Goal: Task Accomplishment & Management: Manage account settings

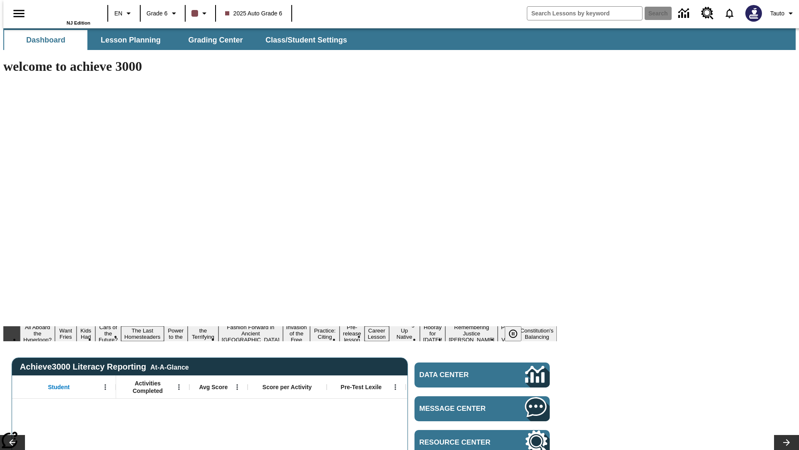
type input "-1"
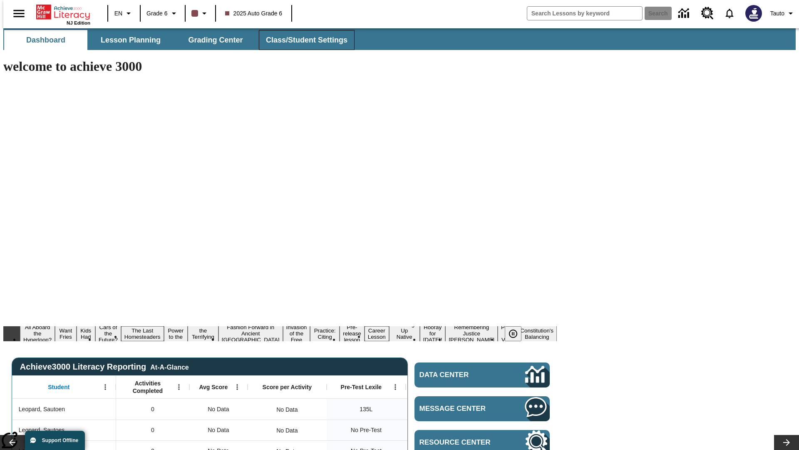
click at [302, 40] on span "Class/Student Settings" at bounding box center [307, 40] width 82 height 10
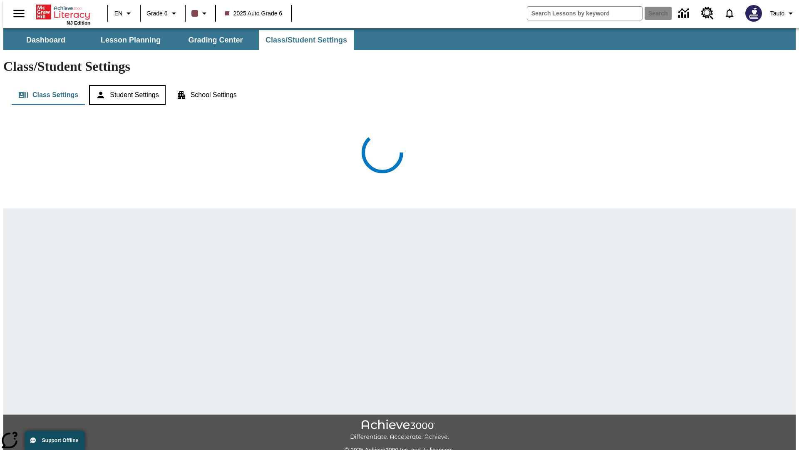
click at [125, 85] on button "Student Settings" at bounding box center [127, 95] width 76 height 20
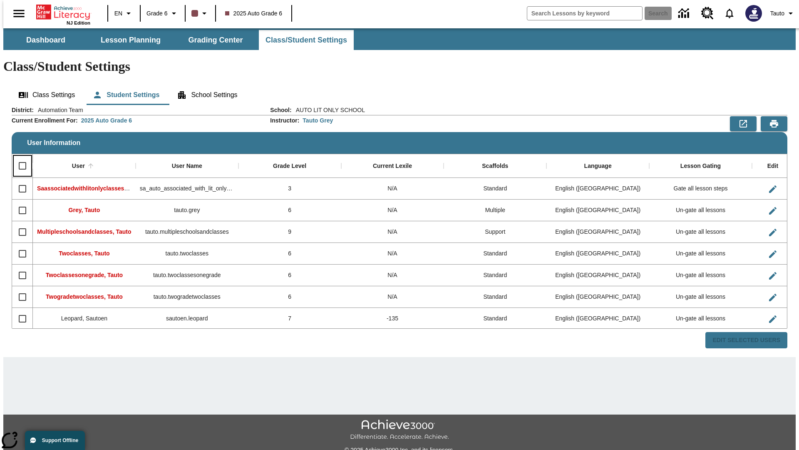
click at [19, 157] on input "Select all rows" at bounding box center [22, 165] width 17 height 17
checkbox input "true"
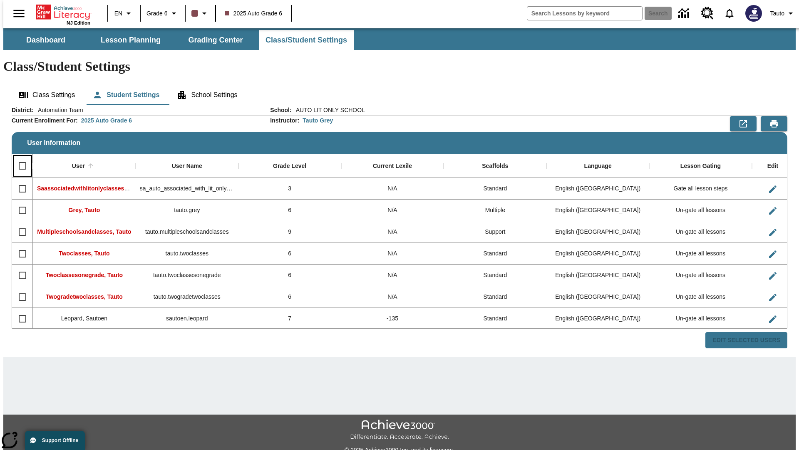
checkbox input "true"
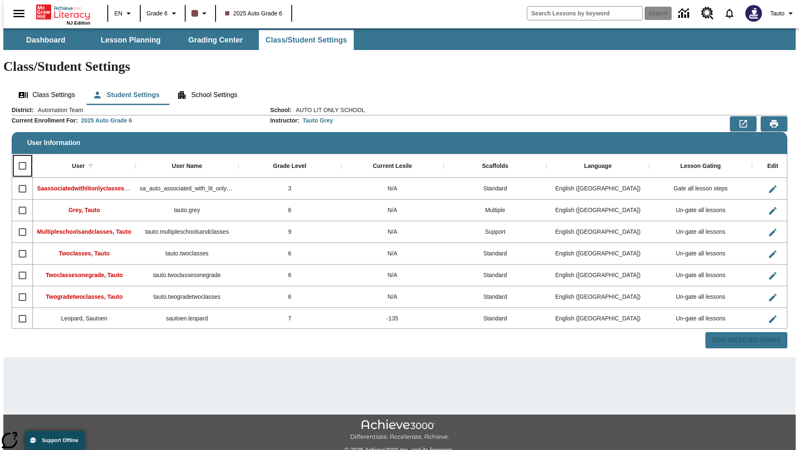
checkbox input "true"
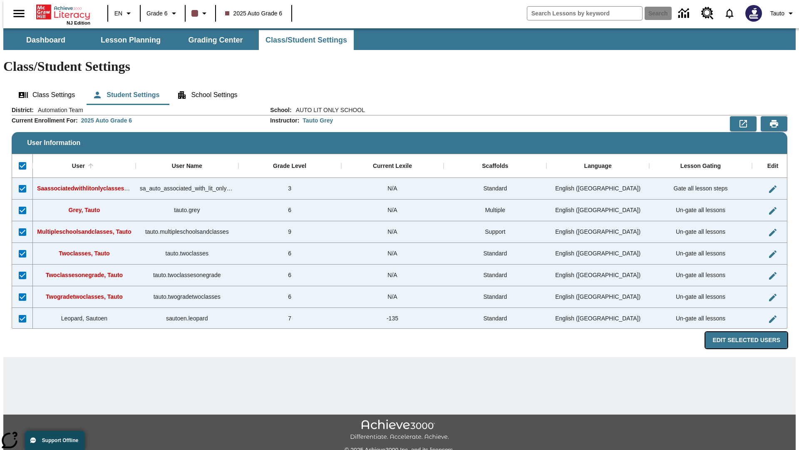
click at [753, 332] on button "Edit Selected Users" at bounding box center [747, 340] width 82 height 16
